Goal: Task Accomplishment & Management: Manage account settings

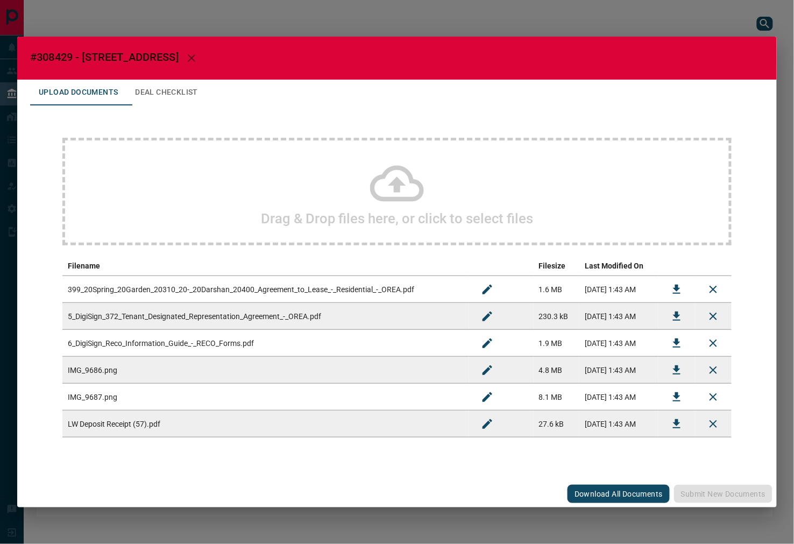
click at [52, 46] on h2 "#308429 - [STREET_ADDRESS]" at bounding box center [396, 58] width 759 height 43
click at [52, 52] on span "#308429 - [STREET_ADDRESS]" at bounding box center [104, 57] width 148 height 13
copy span "308429"
click at [678, 286] on icon "Download" at bounding box center [677, 288] width 8 height 9
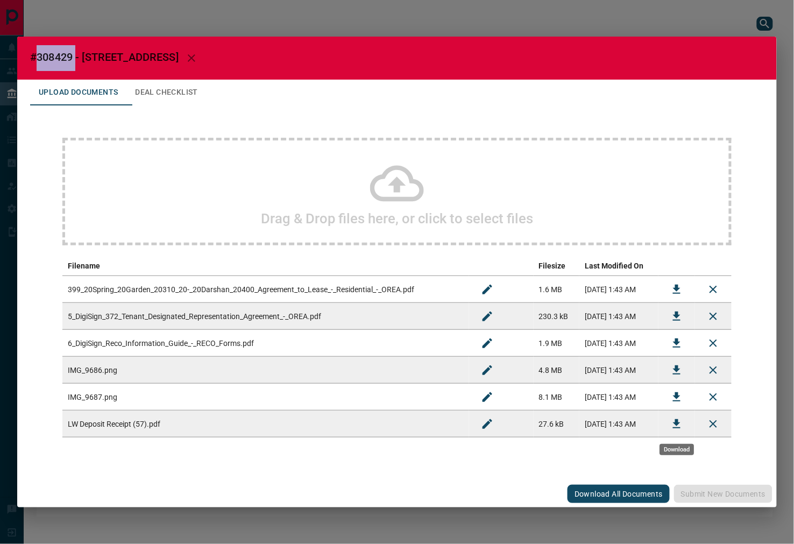
click at [680, 431] on button "Download" at bounding box center [677, 424] width 26 height 26
click at [670, 316] on button "Download" at bounding box center [677, 316] width 26 height 26
click at [151, 83] on button "Deal Checklist" at bounding box center [166, 93] width 80 height 26
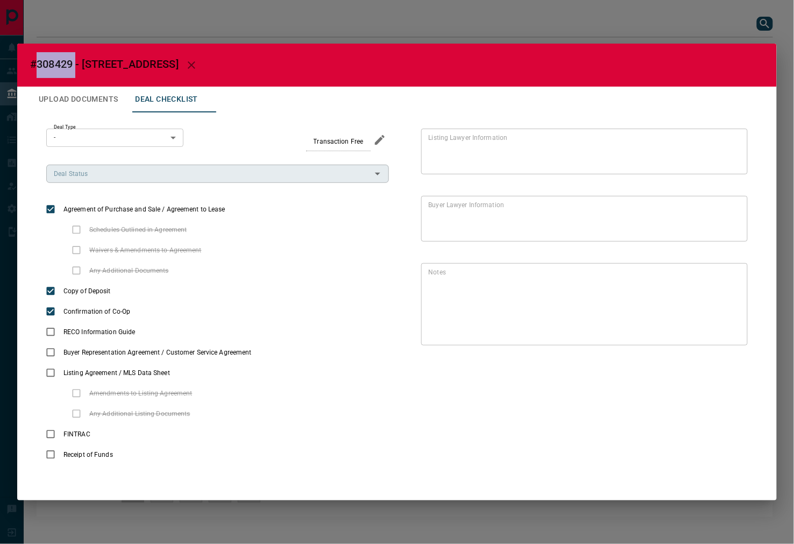
click at [89, 165] on div "Deal Status" at bounding box center [217, 174] width 343 height 18
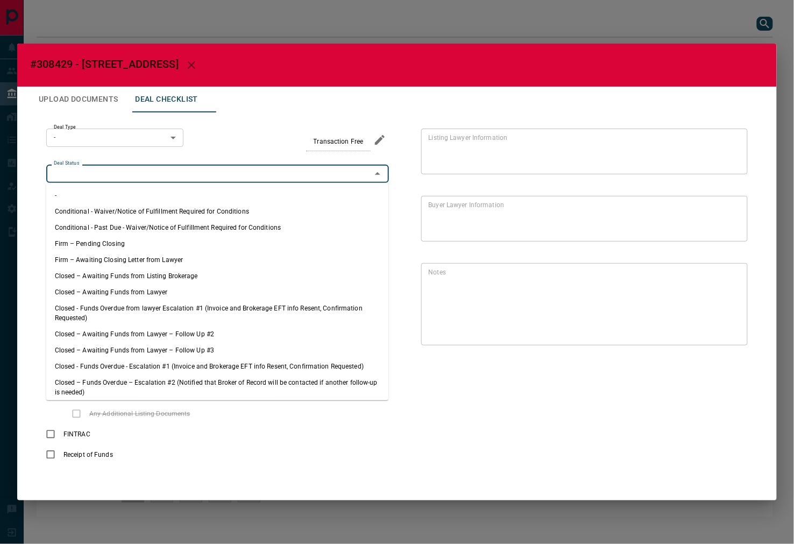
drag, startPoint x: 99, startPoint y: 245, endPoint x: 106, endPoint y: 179, distance: 66.6
click at [99, 245] on li "Firm – Pending Closing" at bounding box center [217, 244] width 343 height 16
type input "**********"
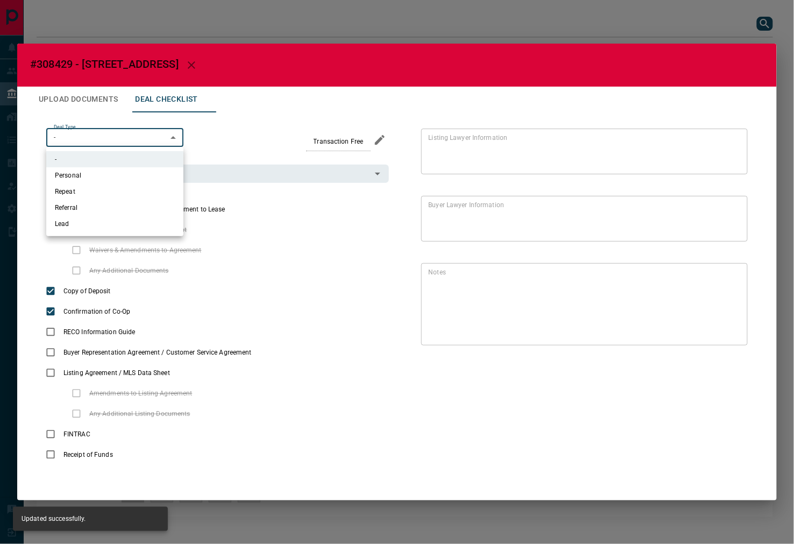
click at [116, 134] on body "Lead Transfers Leads Deals Listings Campaigns Quota Rules Agent Quotas Admin Mo…" at bounding box center [397, 264] width 794 height 528
click at [90, 227] on li "Lead" at bounding box center [114, 224] width 137 height 16
type input "*"
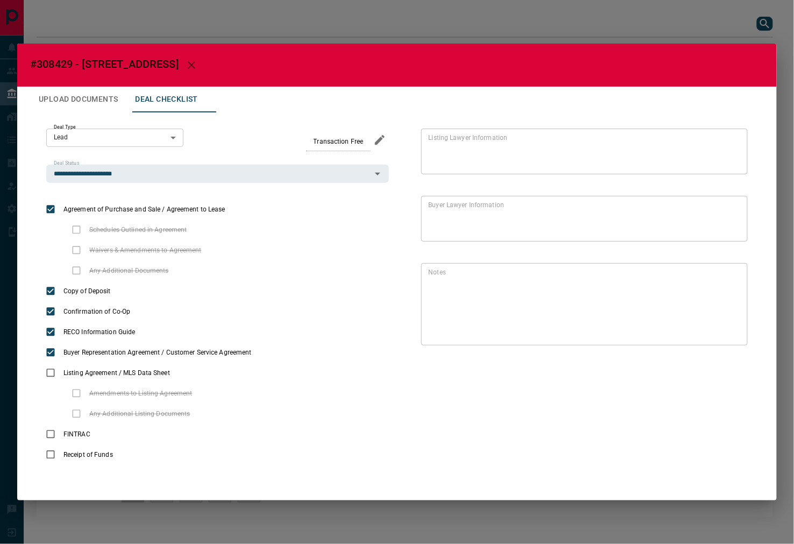
click at [72, 100] on button "Upload Documents" at bounding box center [78, 100] width 96 height 26
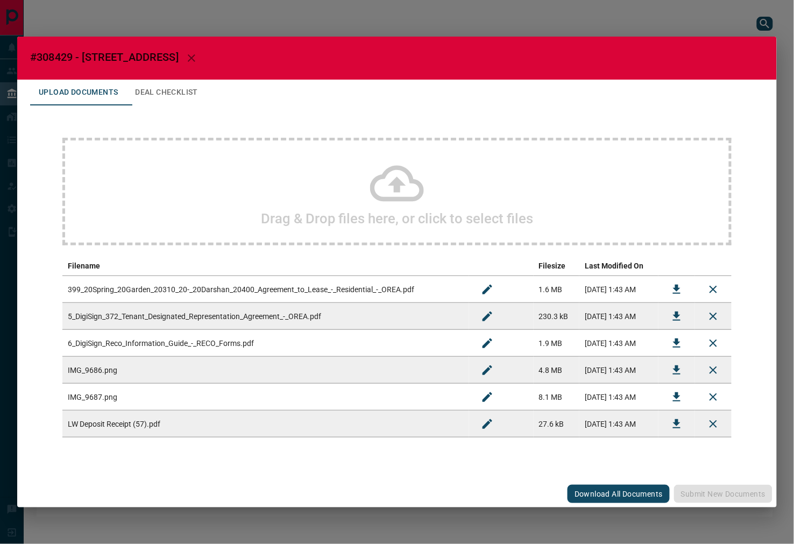
click at [684, 341] on button "Download" at bounding box center [677, 343] width 26 height 26
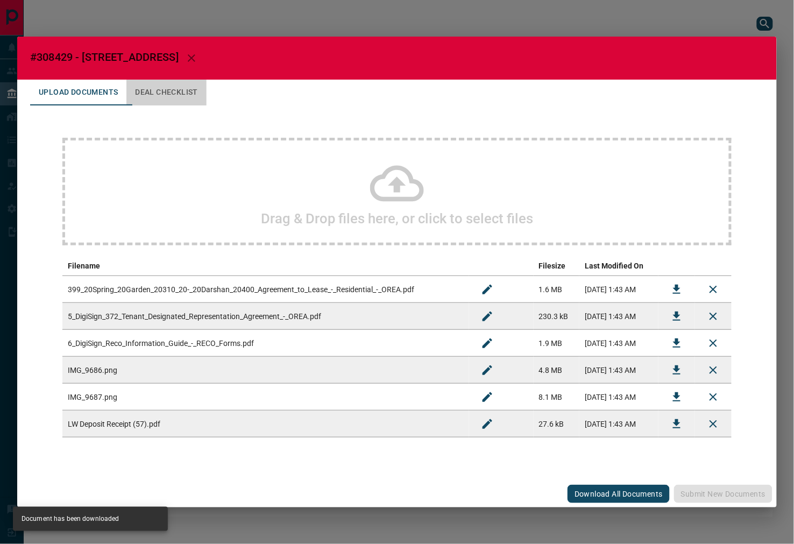
click at [132, 98] on button "Deal Checklist" at bounding box center [166, 93] width 80 height 26
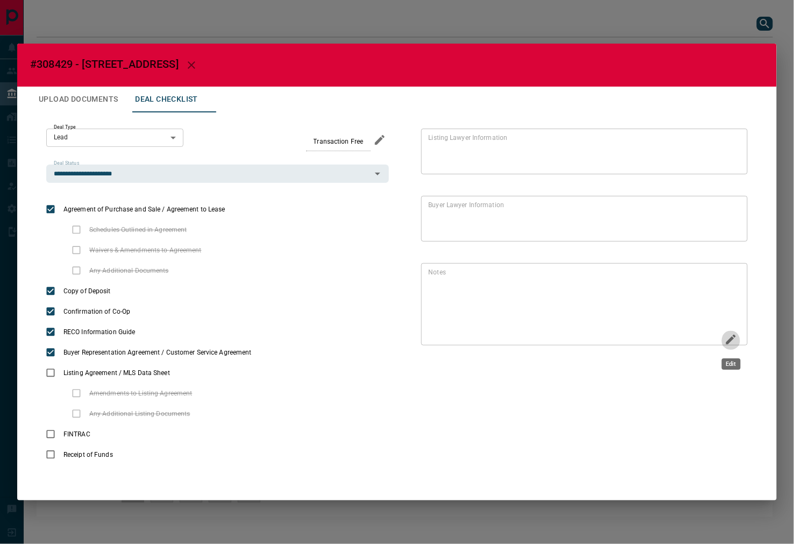
click at [714, 340] on icon "Edit" at bounding box center [730, 339] width 13 height 13
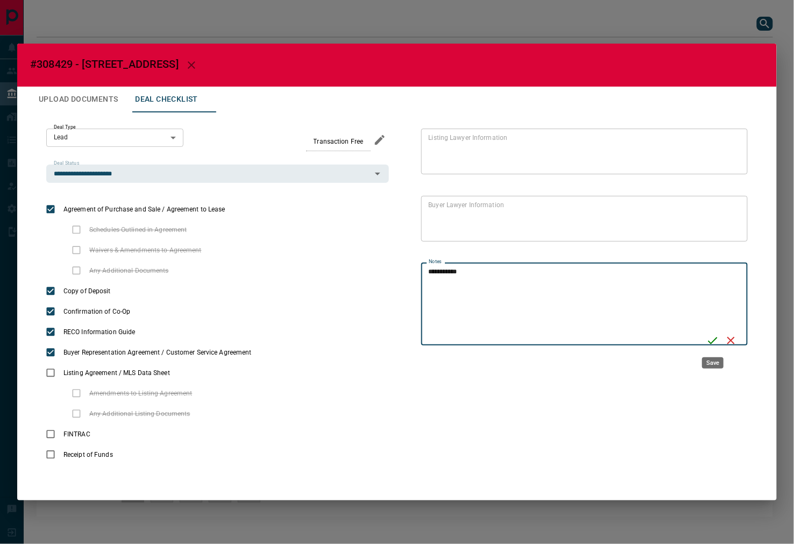
type textarea "**********"
click at [713, 340] on icon "Save" at bounding box center [712, 340] width 13 height 13
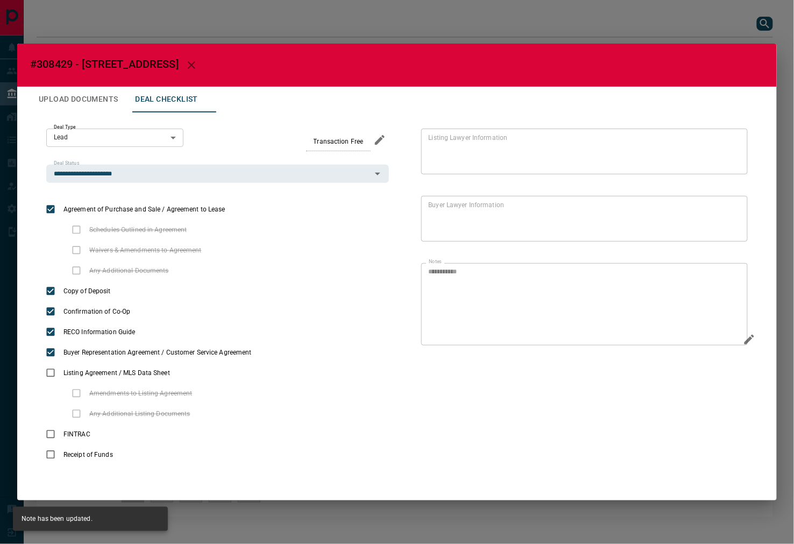
click at [79, 105] on button "Upload Documents" at bounding box center [78, 100] width 96 height 26
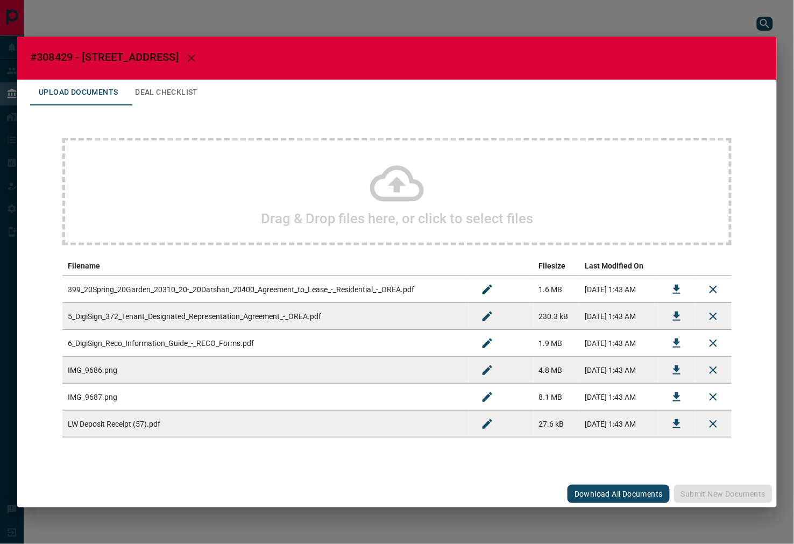
click at [269, 226] on h2 "Drag & Drop files here, or click to select files" at bounding box center [397, 218] width 272 height 16
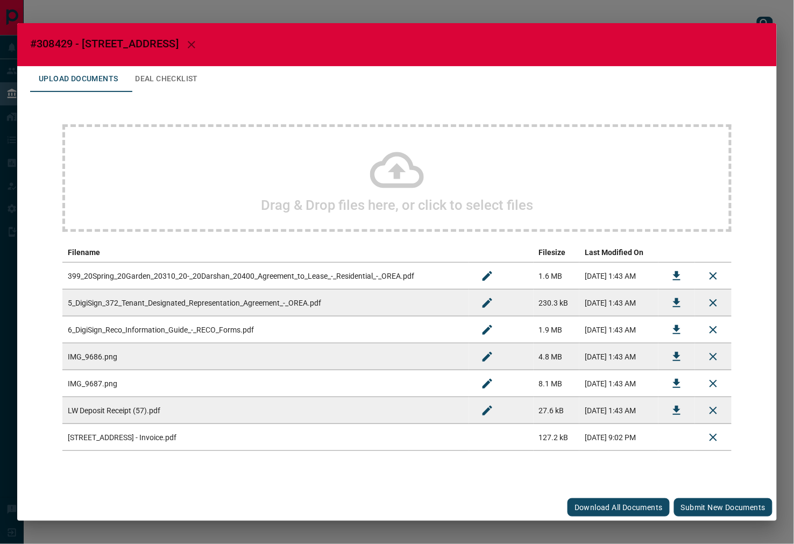
click at [689, 489] on button "Submit new documents" at bounding box center [723, 507] width 98 height 18
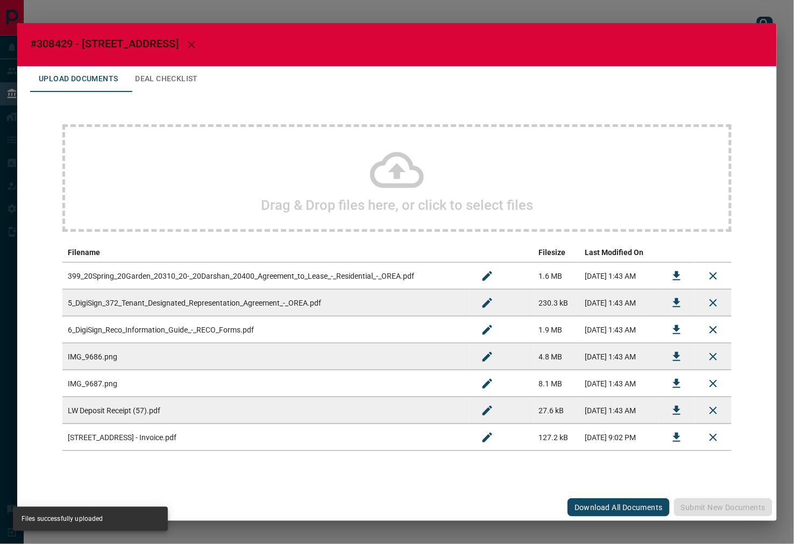
click at [661, 272] on td at bounding box center [676, 275] width 37 height 27
click at [666, 272] on button "Download" at bounding box center [677, 276] width 26 height 26
click at [167, 70] on button "Deal Checklist" at bounding box center [166, 79] width 80 height 26
